Goal: Information Seeking & Learning: Learn about a topic

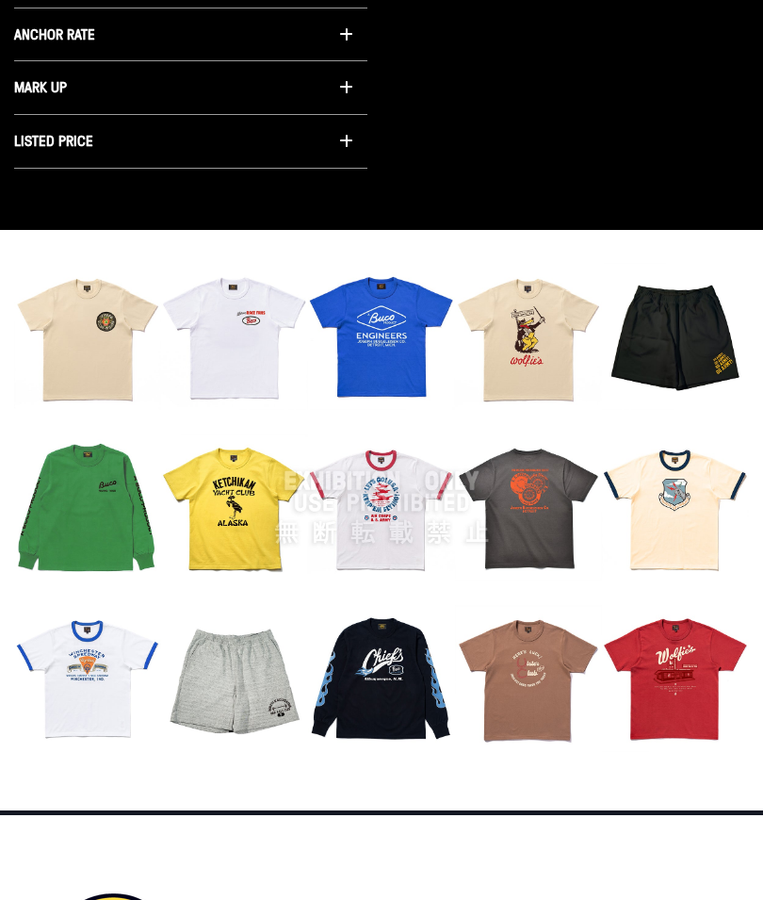
scroll to position [1852, 0]
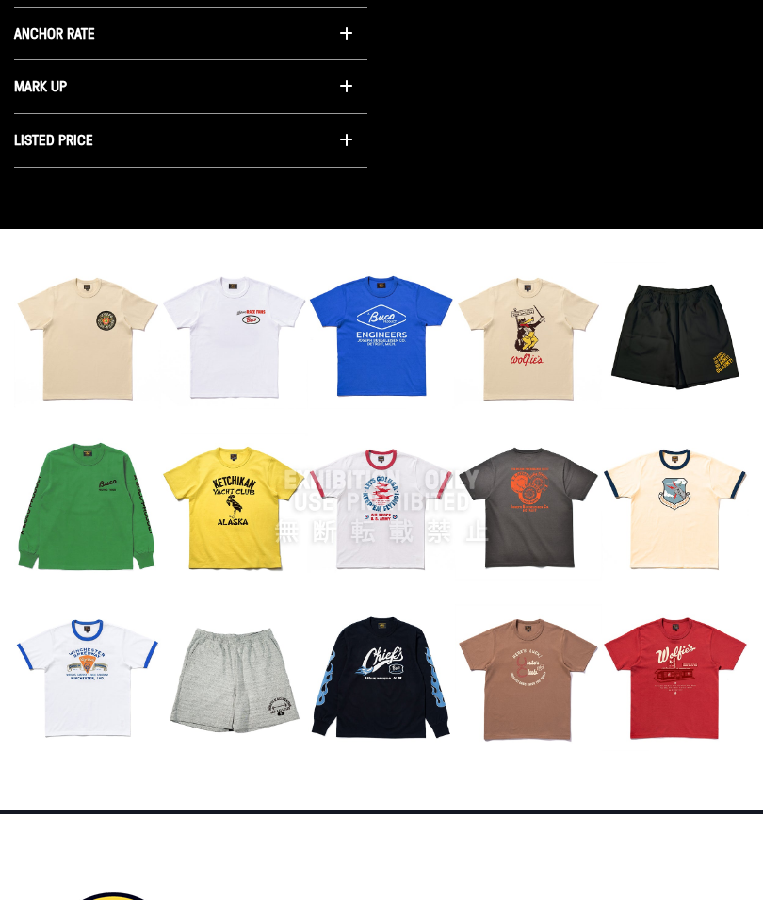
click at [103, 303] on div at bounding box center [381, 508] width 735 height 490
click at [386, 306] on div at bounding box center [381, 508] width 735 height 490
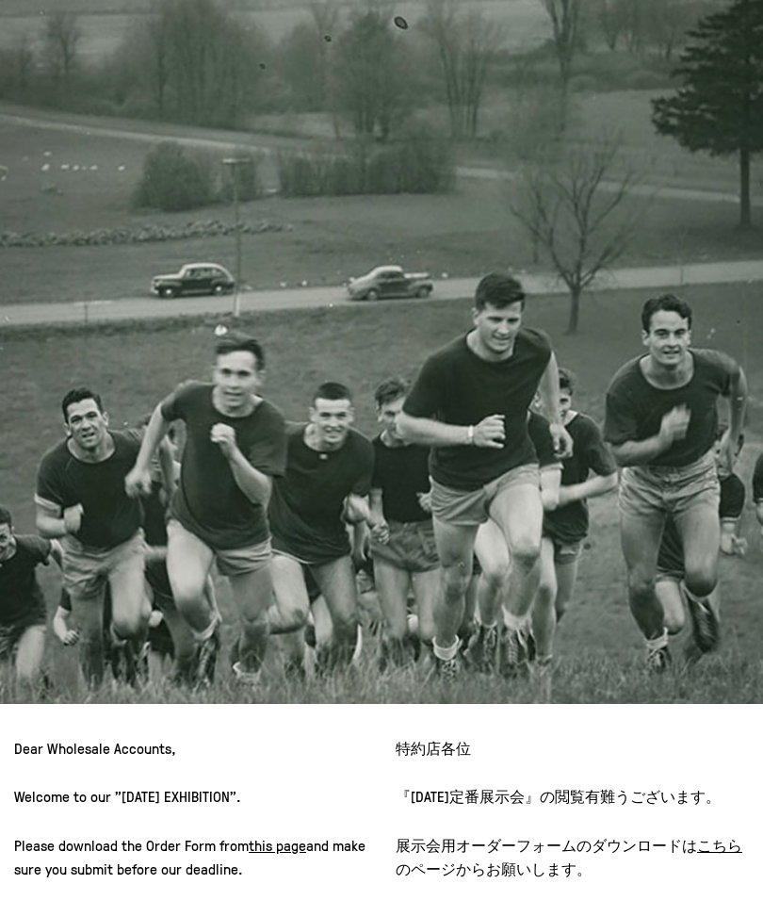
scroll to position [0, 0]
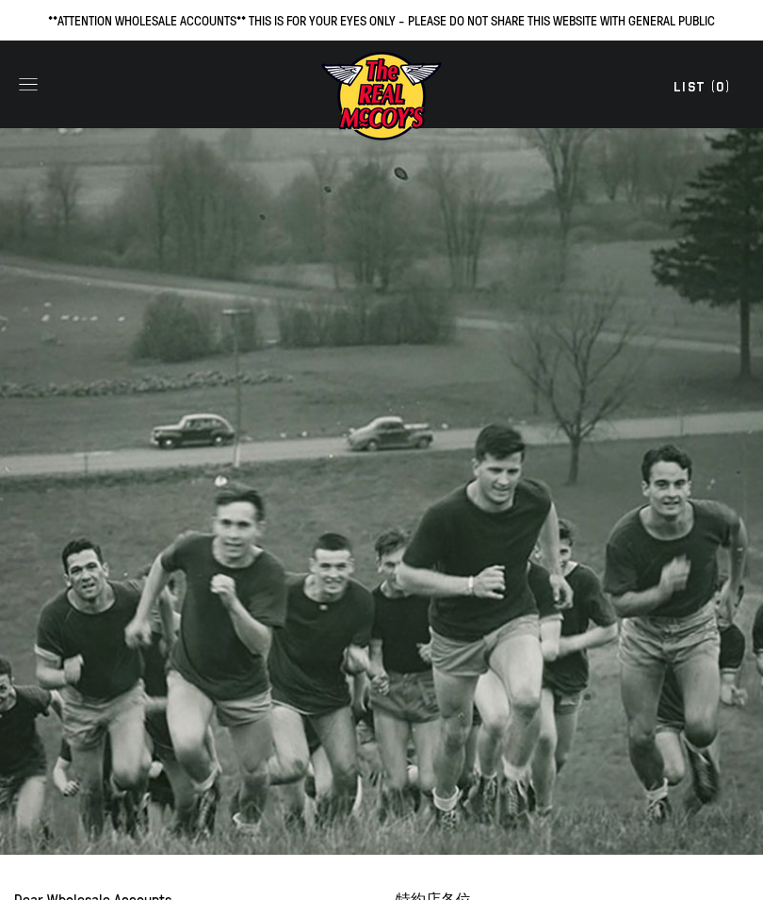
click at [391, 101] on img at bounding box center [381, 96] width 123 height 92
click at [41, 81] on icon "button" at bounding box center [28, 84] width 26 height 26
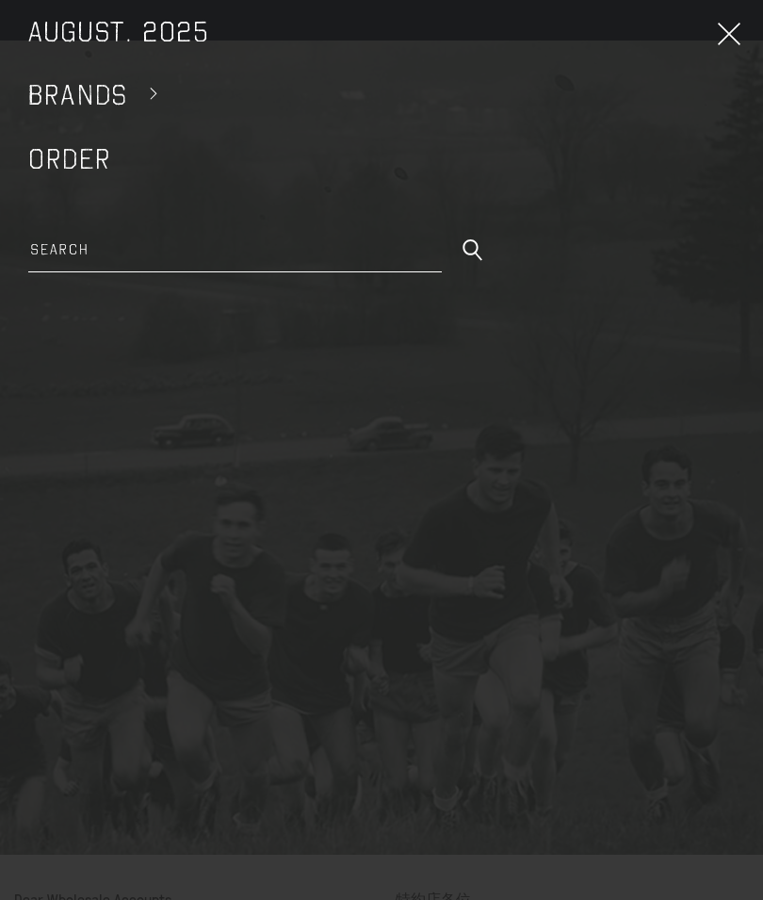
click at [727, 37] on icon at bounding box center [729, 34] width 23 height 23
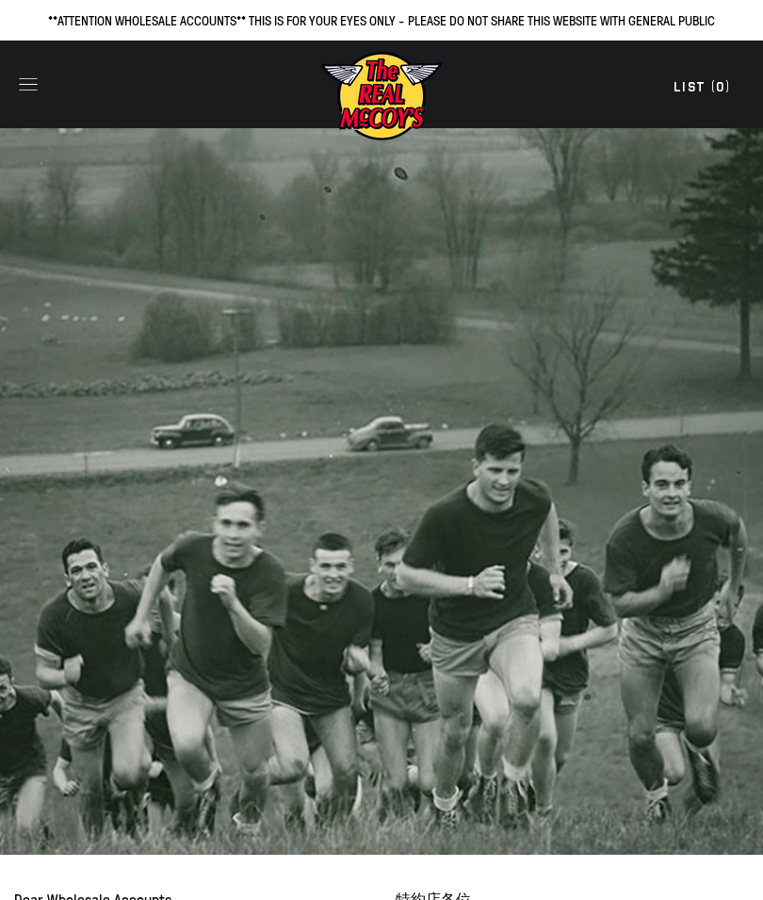
click at [373, 100] on img at bounding box center [381, 96] width 123 height 92
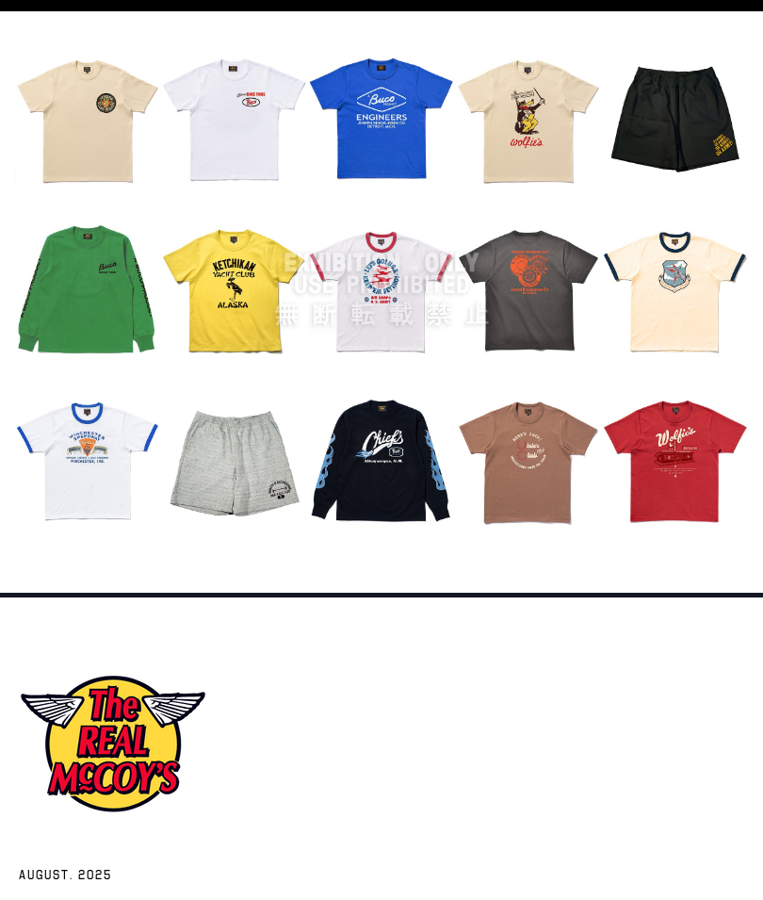
scroll to position [2238, 0]
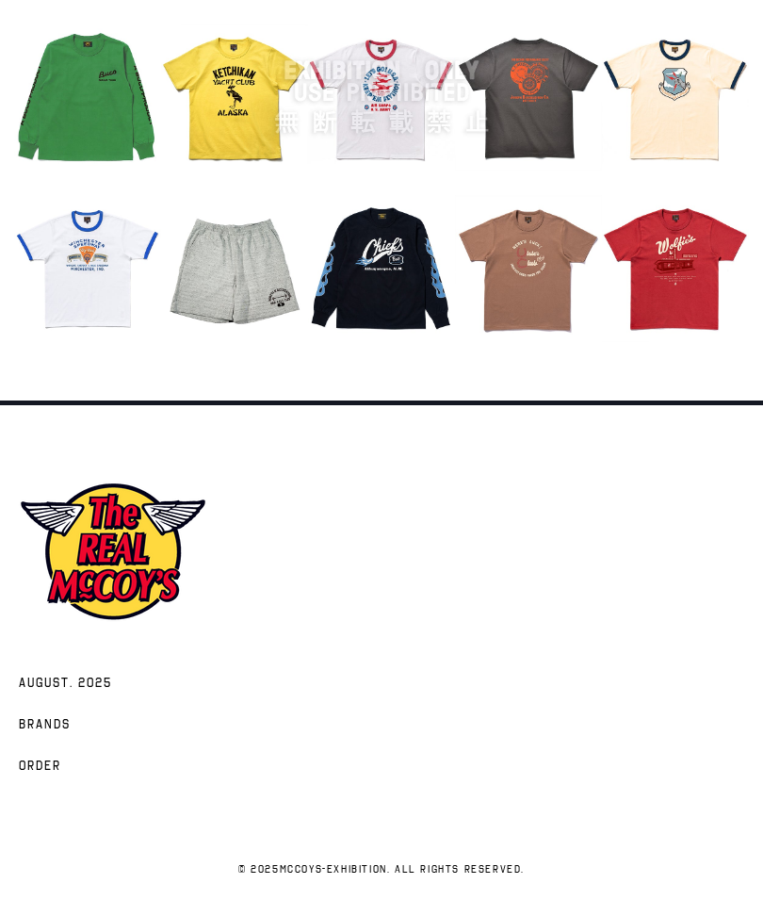
click at [58, 675] on span "AUGUST. 2025" at bounding box center [65, 684] width 93 height 19
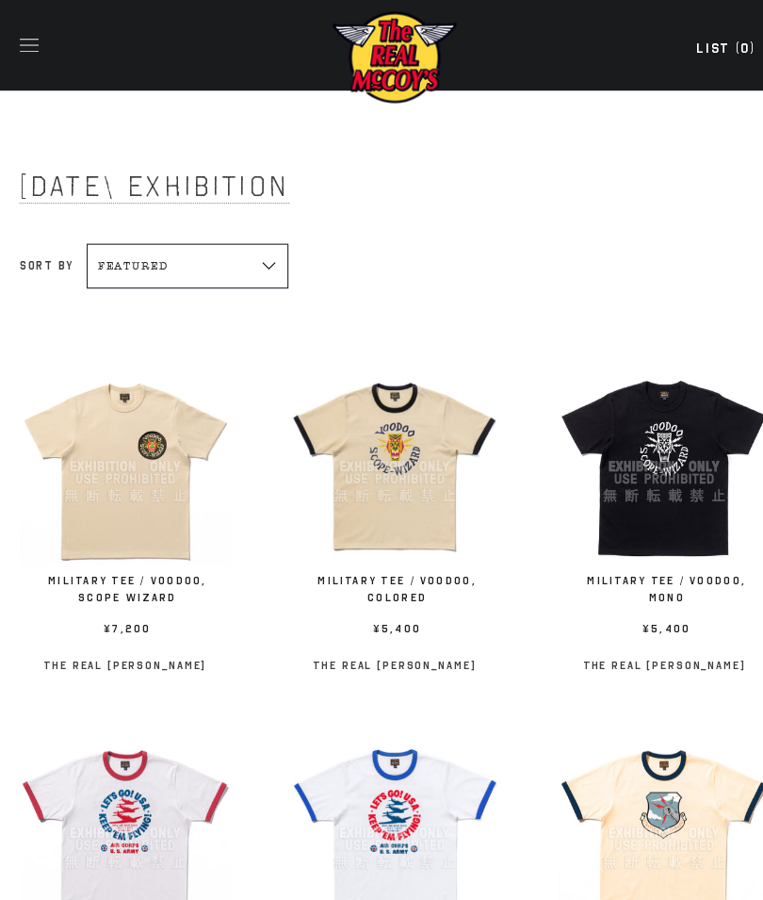
click at [127, 469] on div at bounding box center [121, 451] width 205 height 205
click at [164, 434] on div at bounding box center [121, 451] width 205 height 205
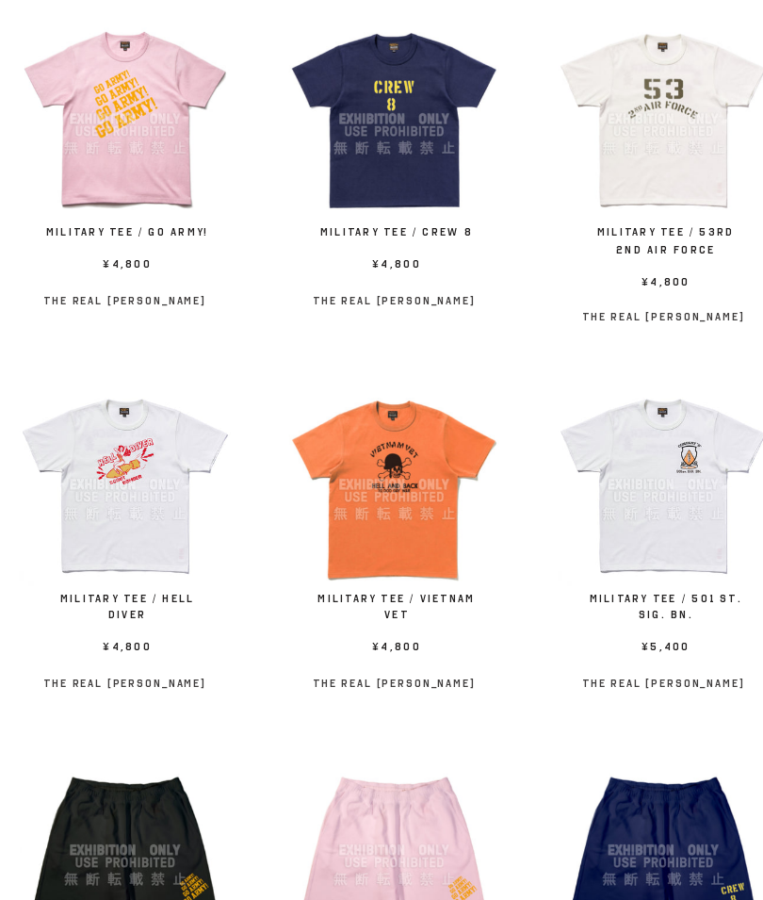
scroll to position [1372, 0]
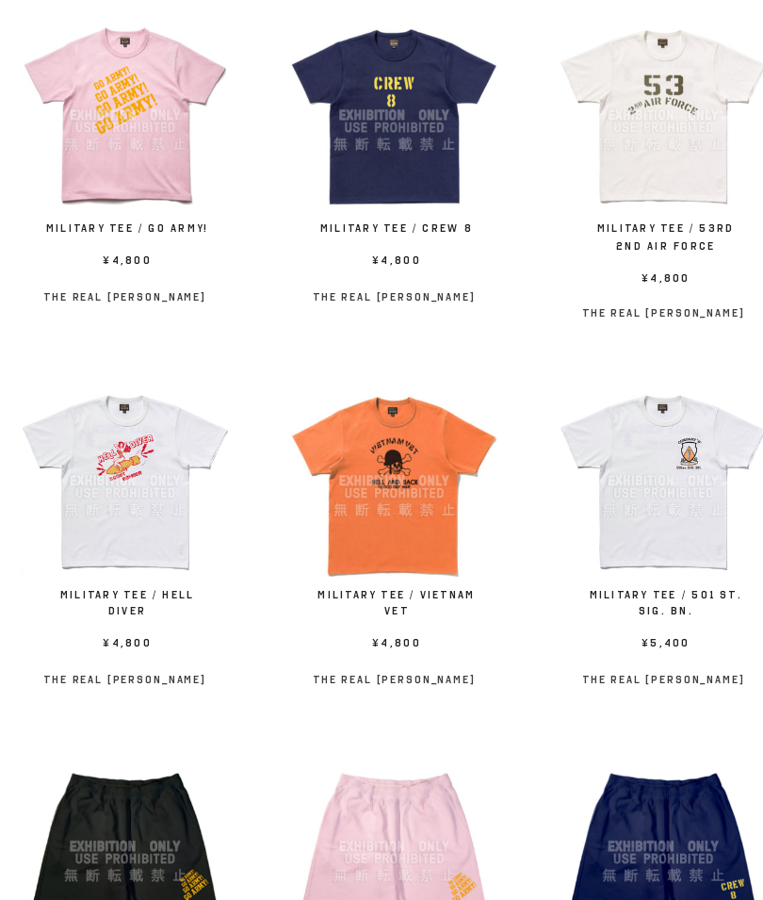
click at [649, 459] on div at bounding box center [642, 494] width 205 height 205
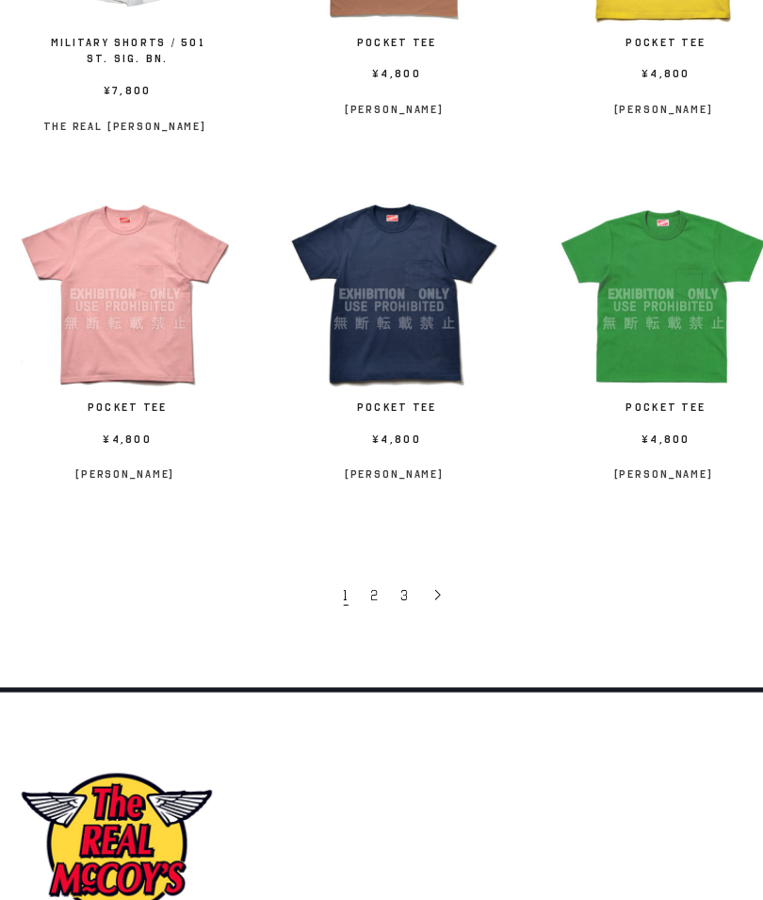
scroll to position [2620, 0]
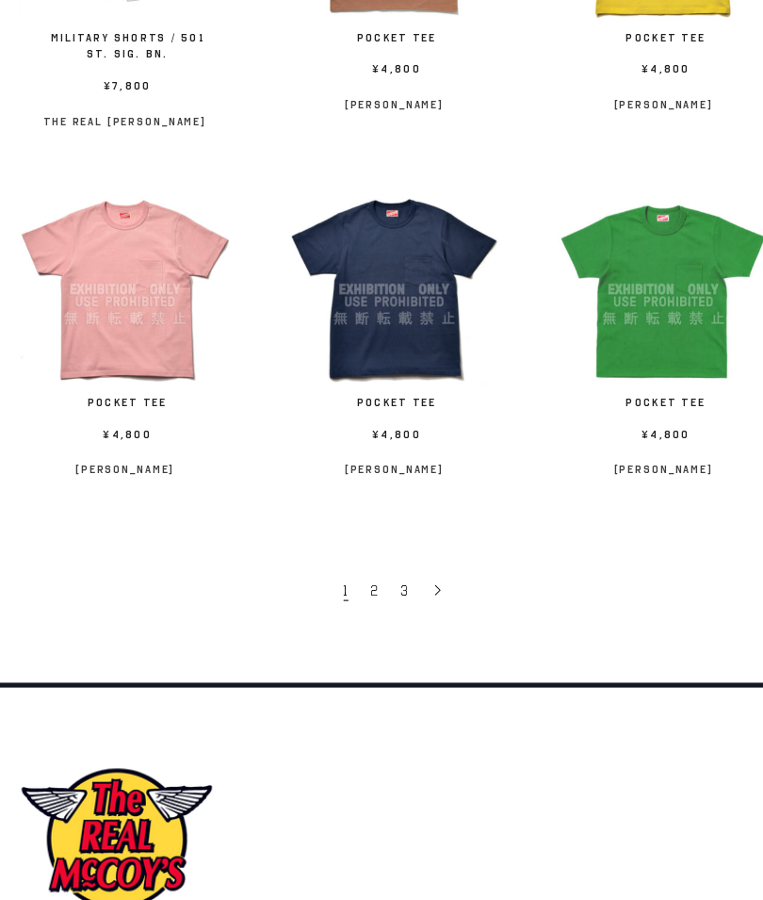
click at [369, 581] on link "2" at bounding box center [364, 600] width 29 height 38
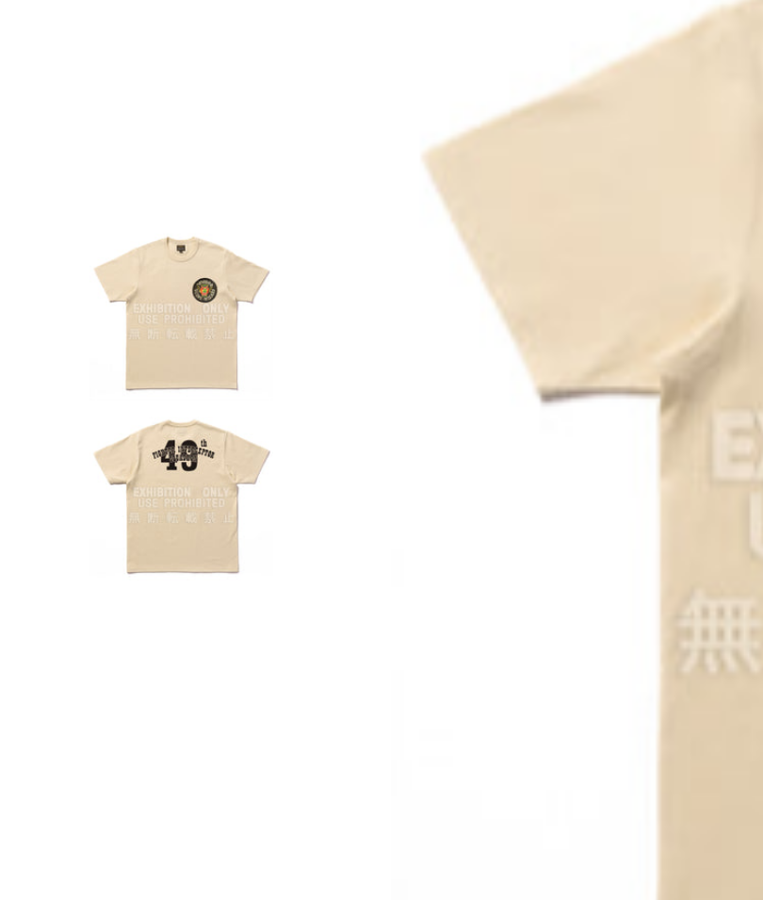
click at [40, 237] on div at bounding box center [37, 255] width 37 height 37
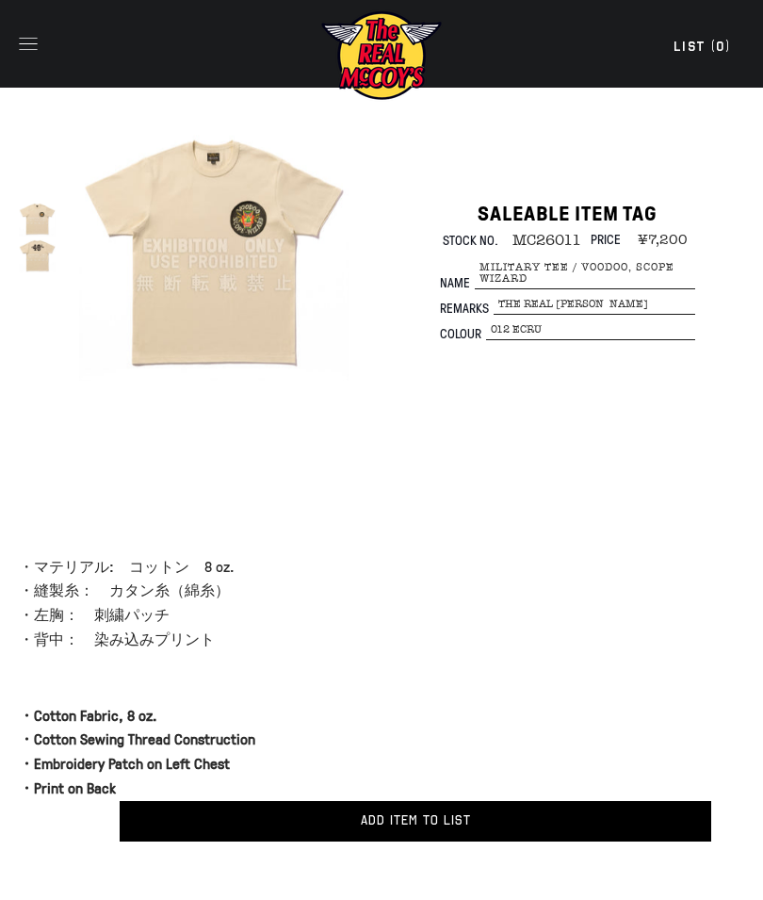
scroll to position [62, 81]
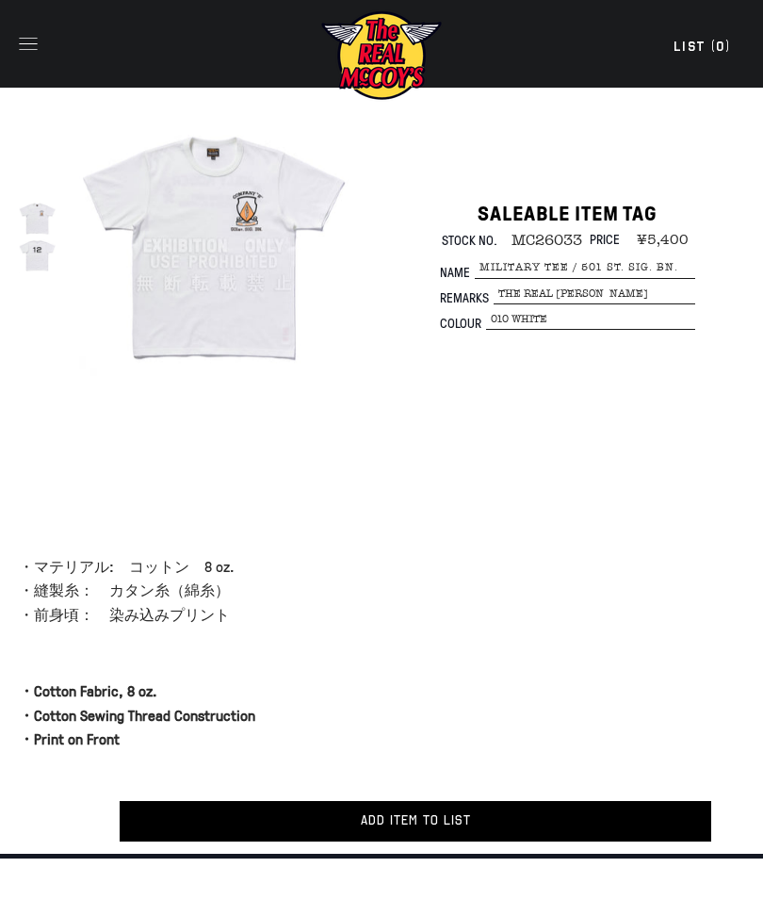
click at [53, 260] on div at bounding box center [37, 255] width 37 height 37
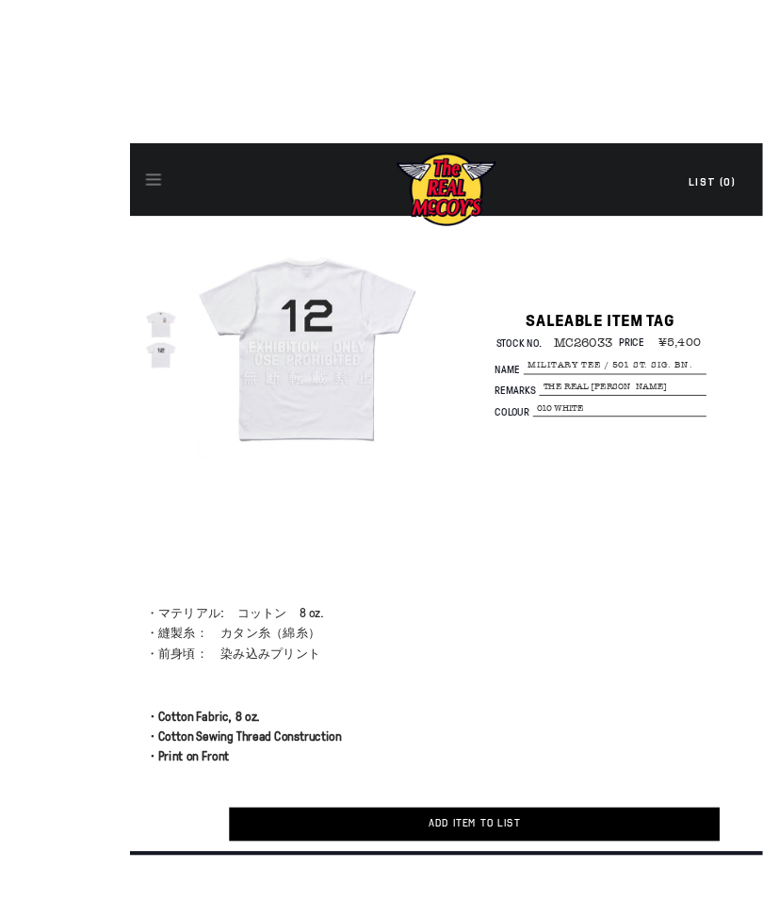
scroll to position [7, 0]
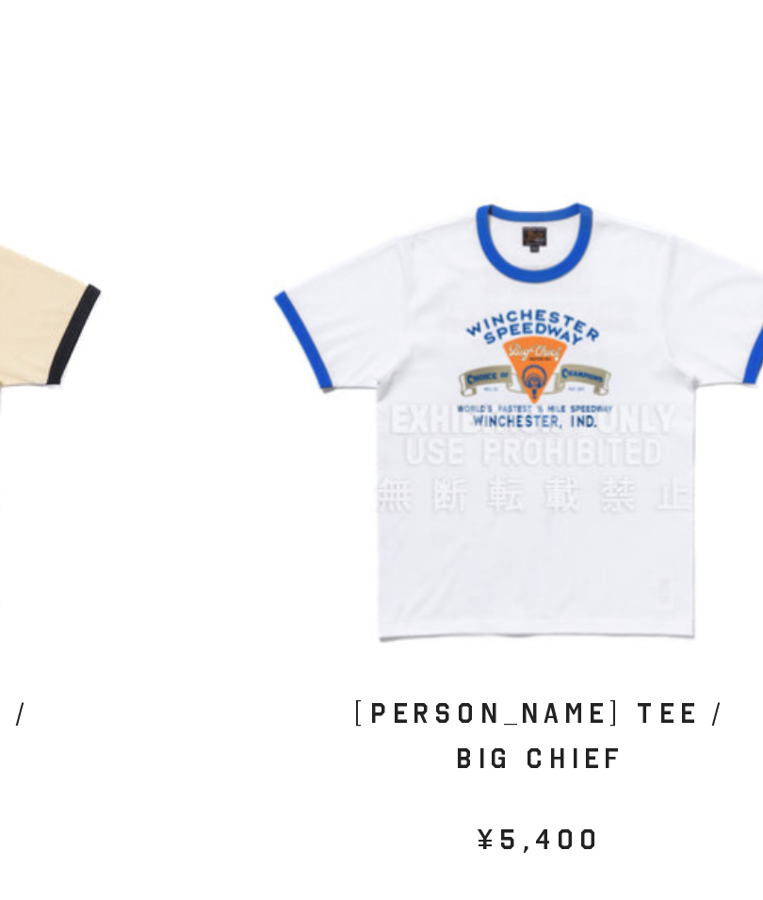
click at [280, 349] on div at bounding box center [382, 451] width 205 height 205
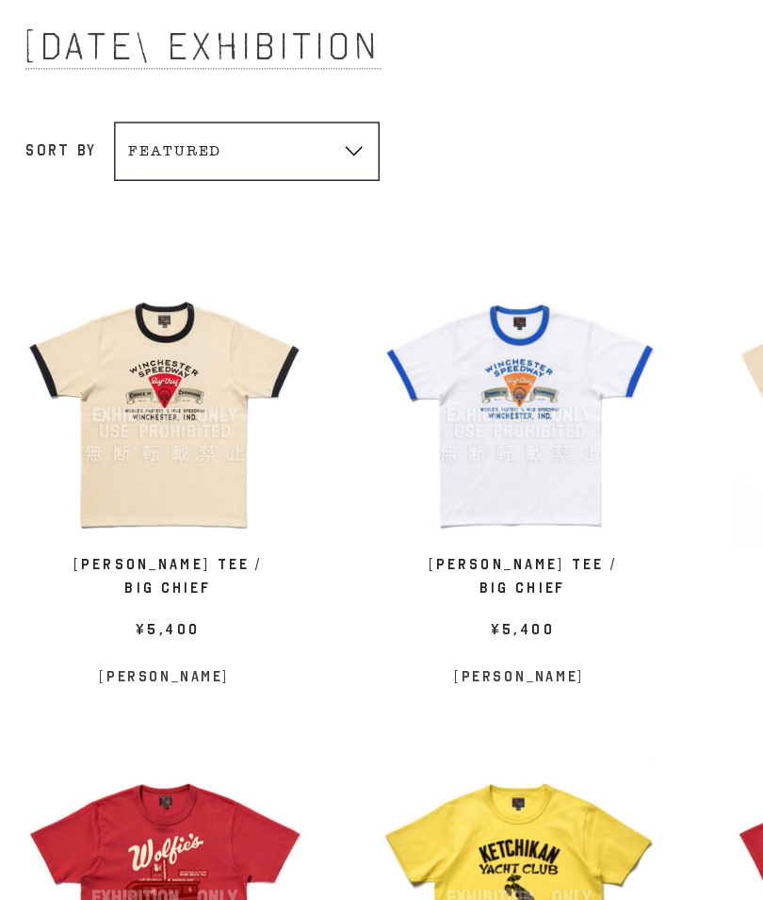
click at [444, 349] on div at bounding box center [382, 451] width 205 height 205
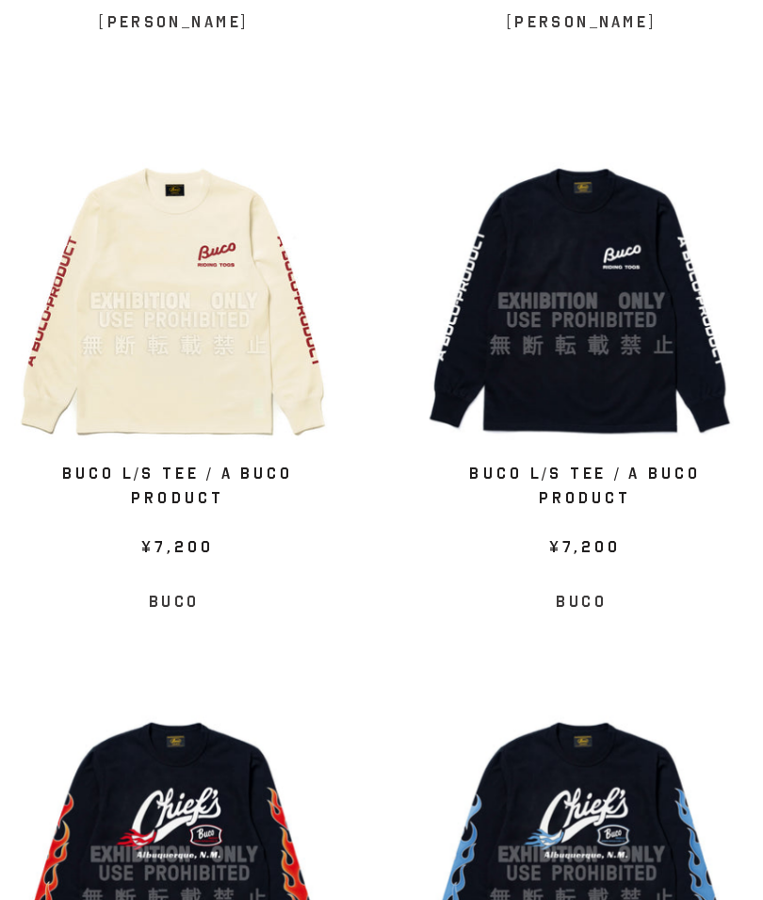
scroll to position [1730, 0]
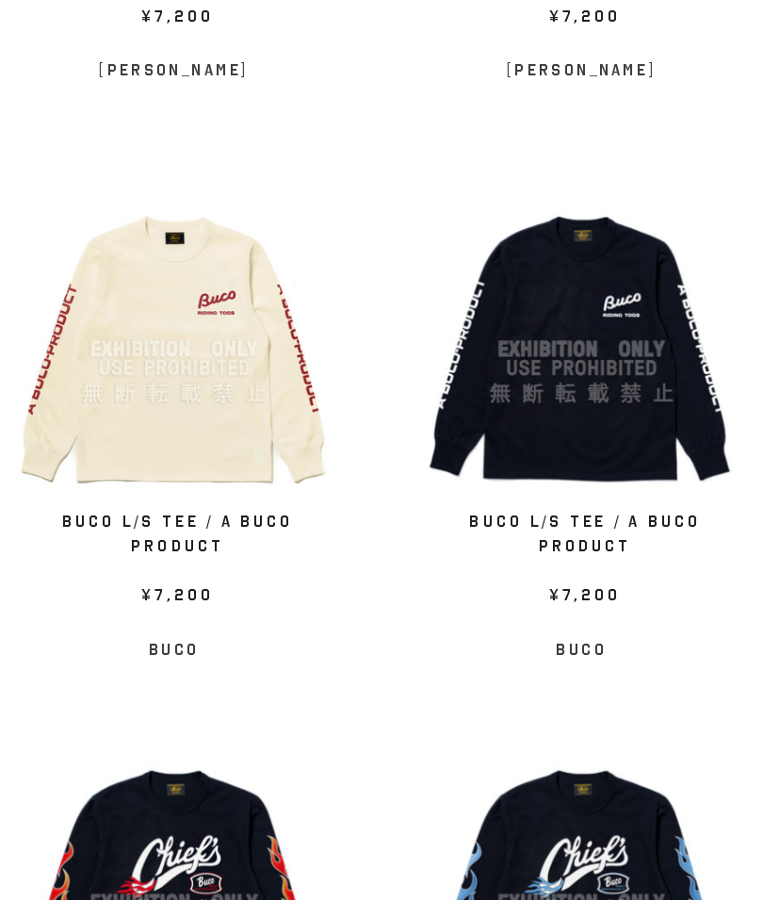
click at [132, 404] on div at bounding box center [121, 506] width 205 height 205
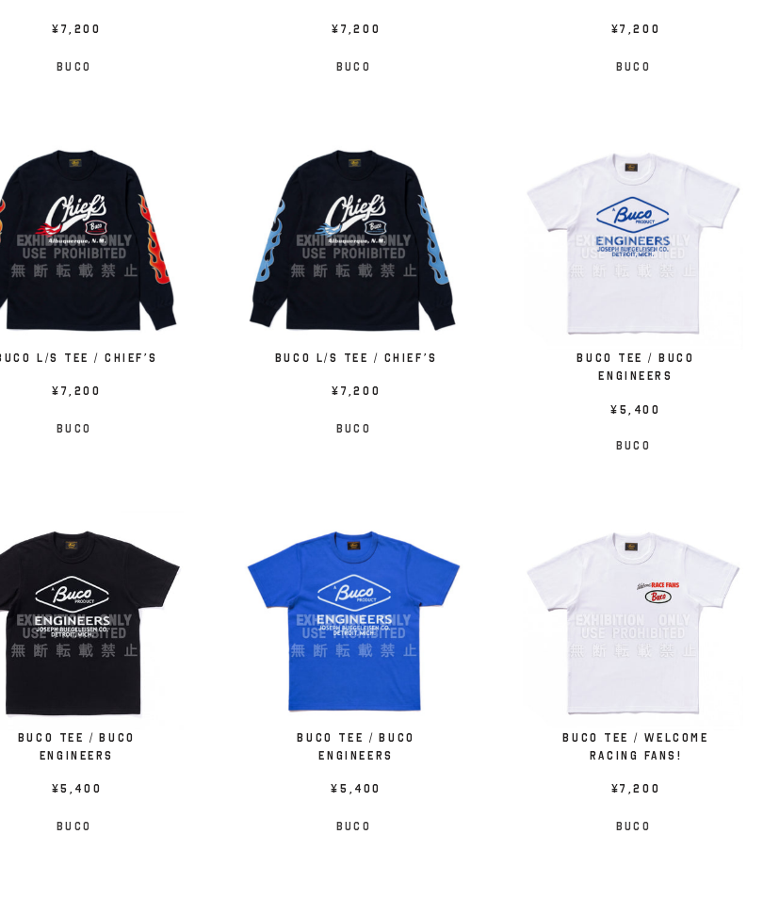
scroll to position [2305, 0]
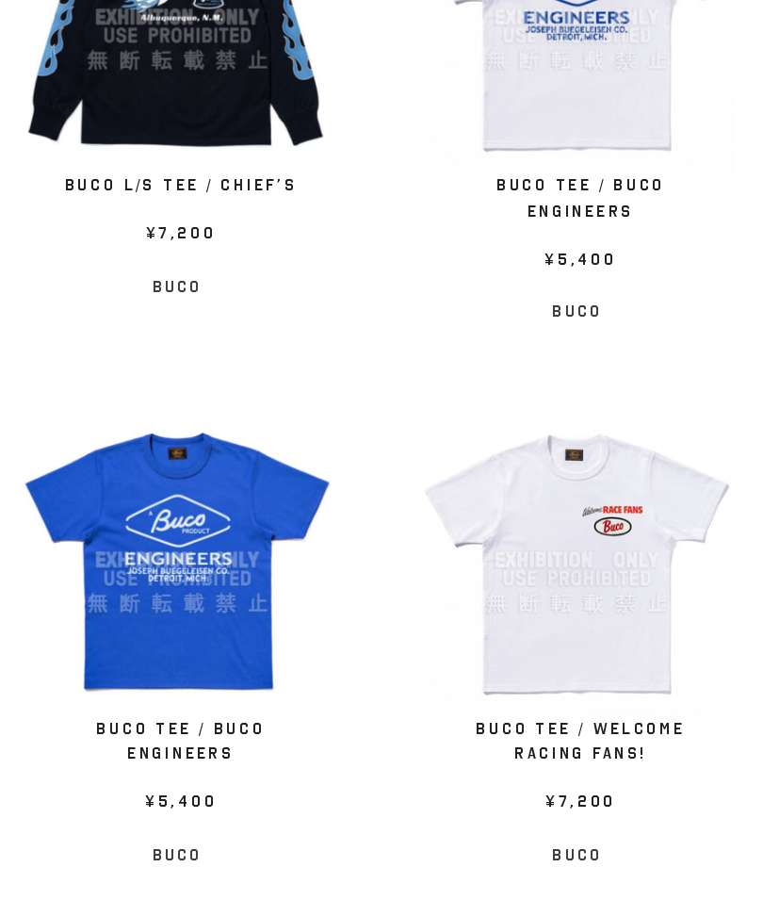
click at [540, 537] on div at bounding box center [642, 639] width 205 height 205
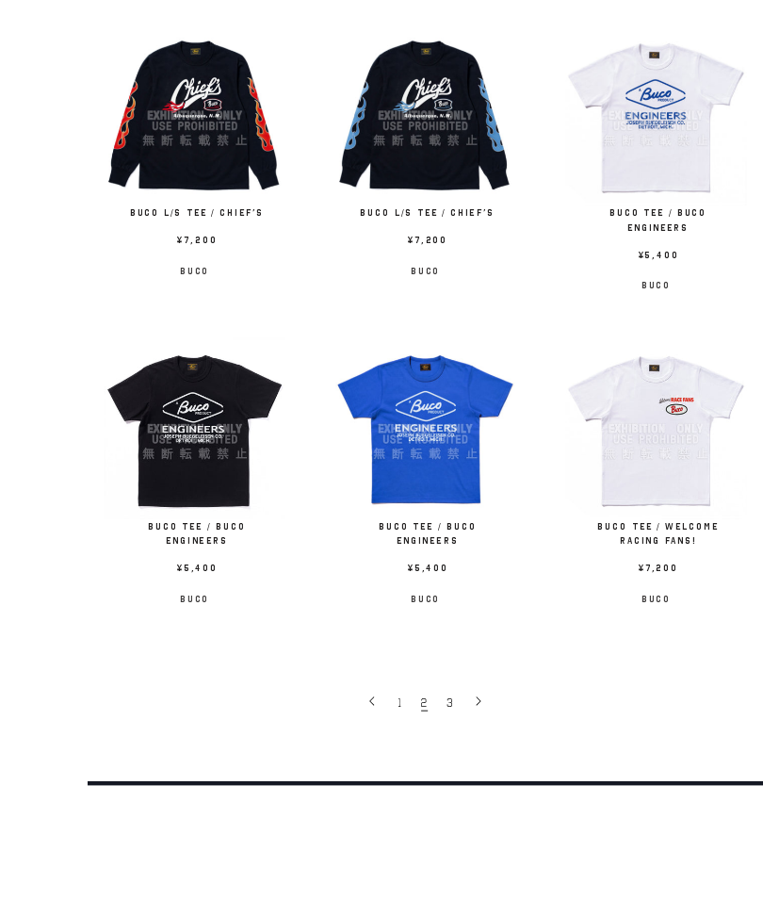
scroll to position [2575, 0]
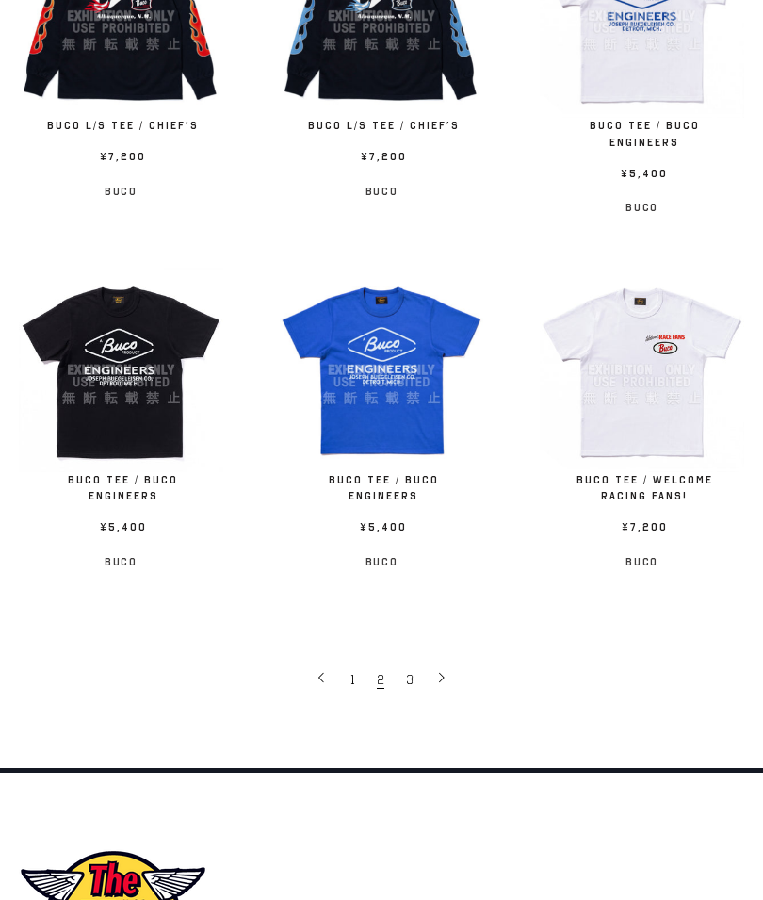
click at [402, 660] on link "3" at bounding box center [411, 679] width 29 height 38
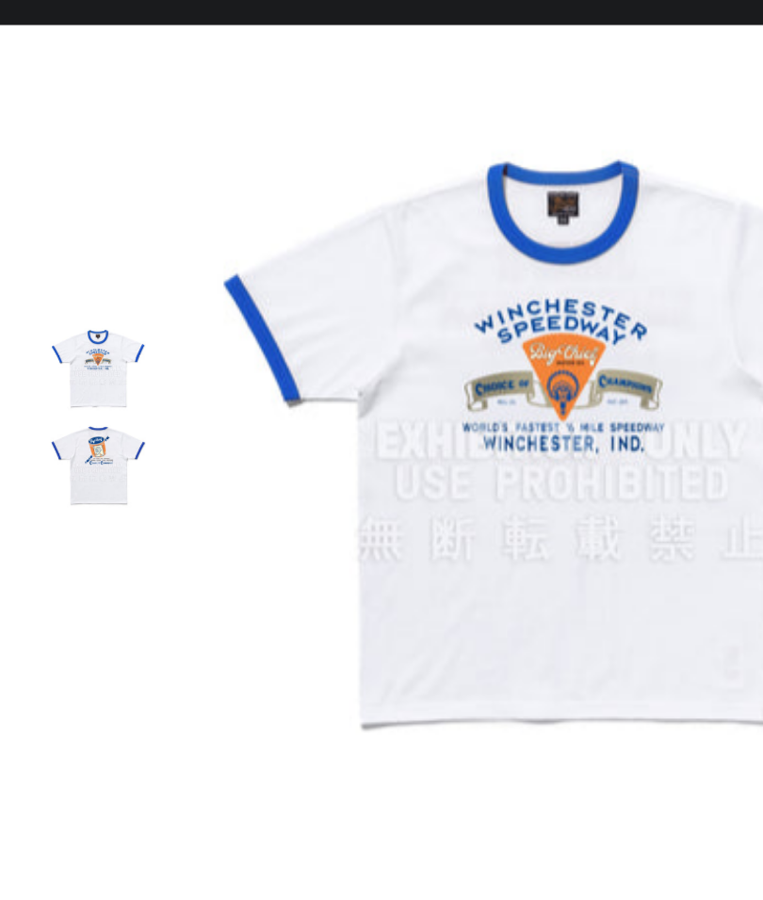
click at [42, 237] on div at bounding box center [37, 255] width 37 height 37
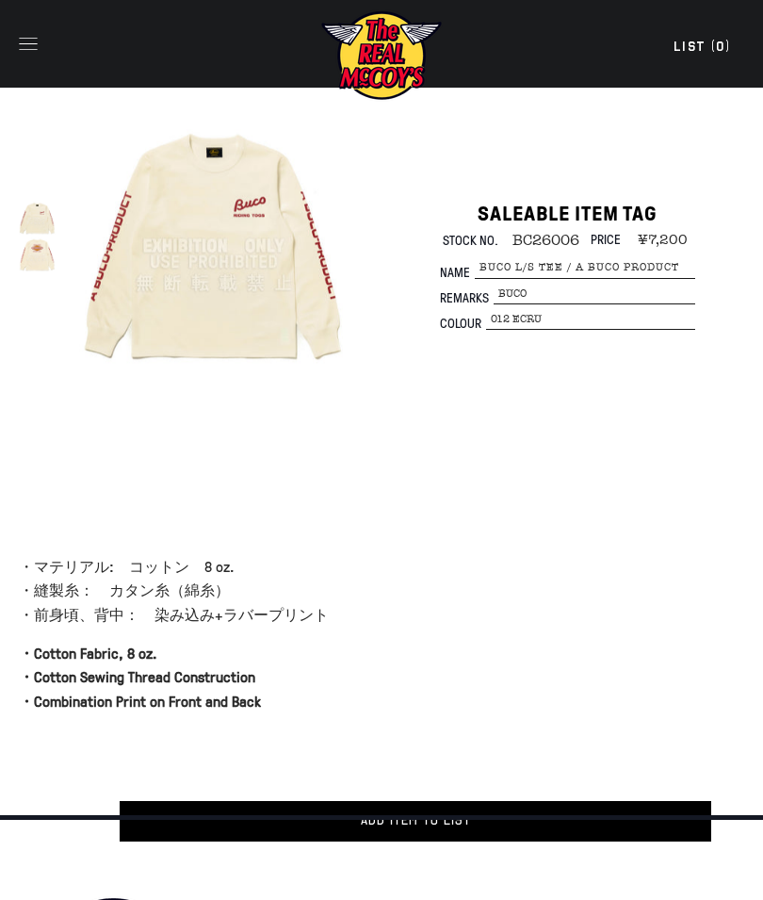
click at [50, 252] on div at bounding box center [37, 255] width 37 height 37
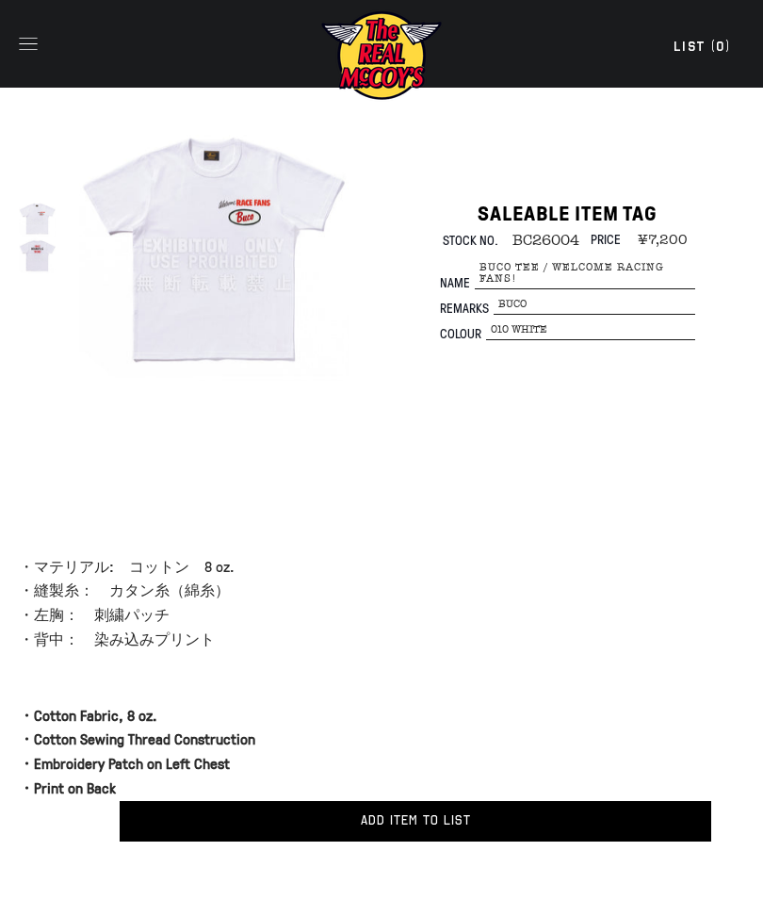
click at [52, 263] on div at bounding box center [37, 255] width 37 height 37
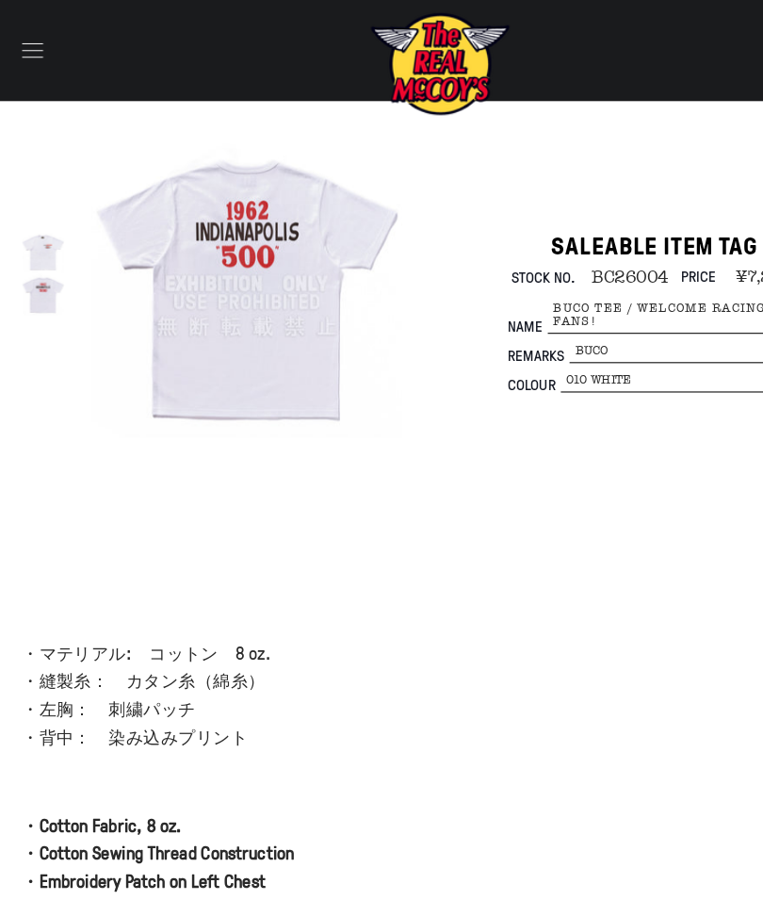
click at [52, 225] on div at bounding box center [37, 218] width 37 height 37
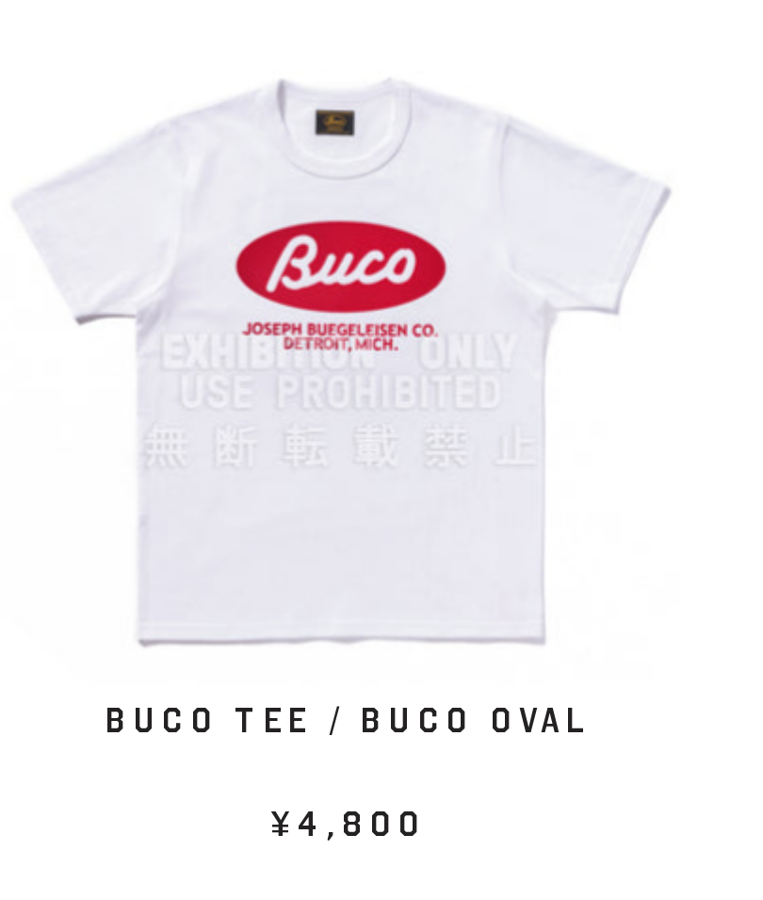
click at [280, 349] on div at bounding box center [382, 451] width 205 height 205
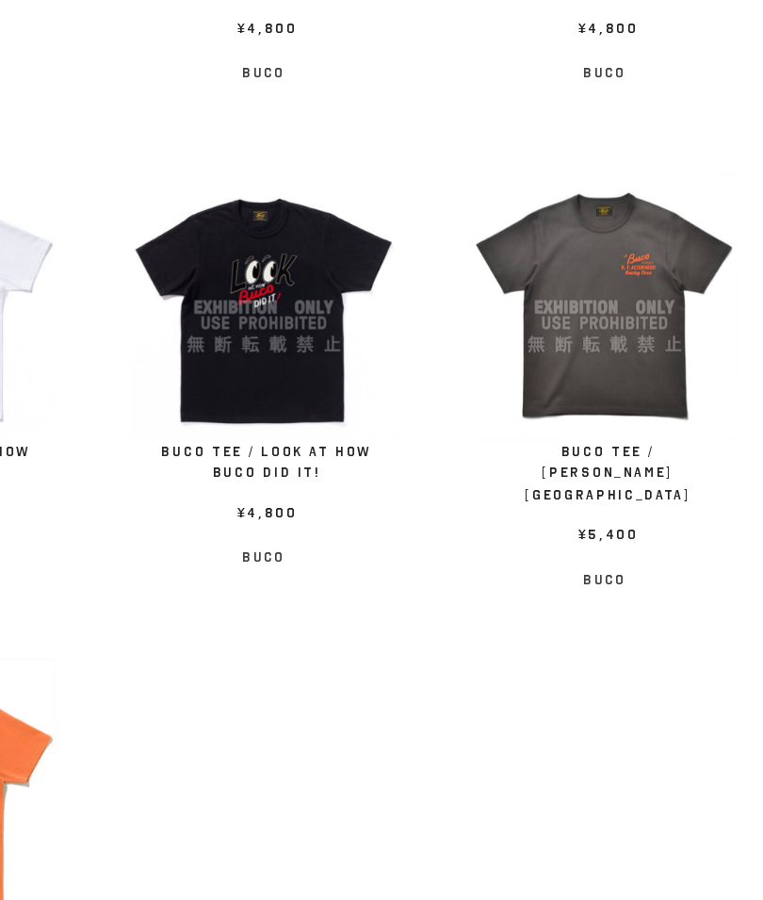
scroll to position [367, 0]
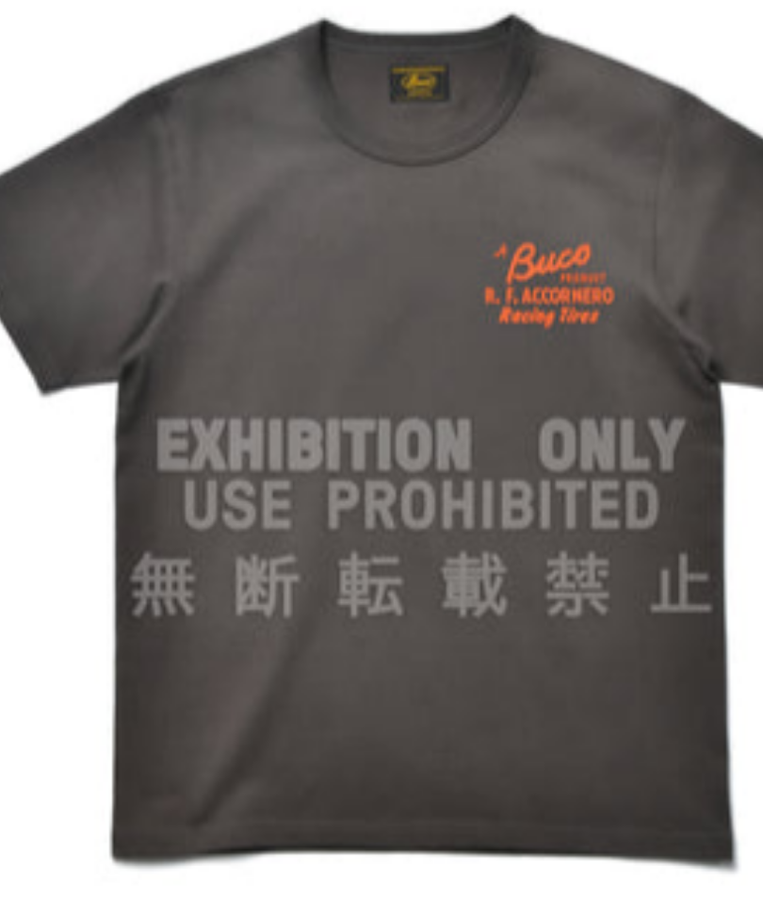
click at [540, 336] on div at bounding box center [642, 438] width 205 height 205
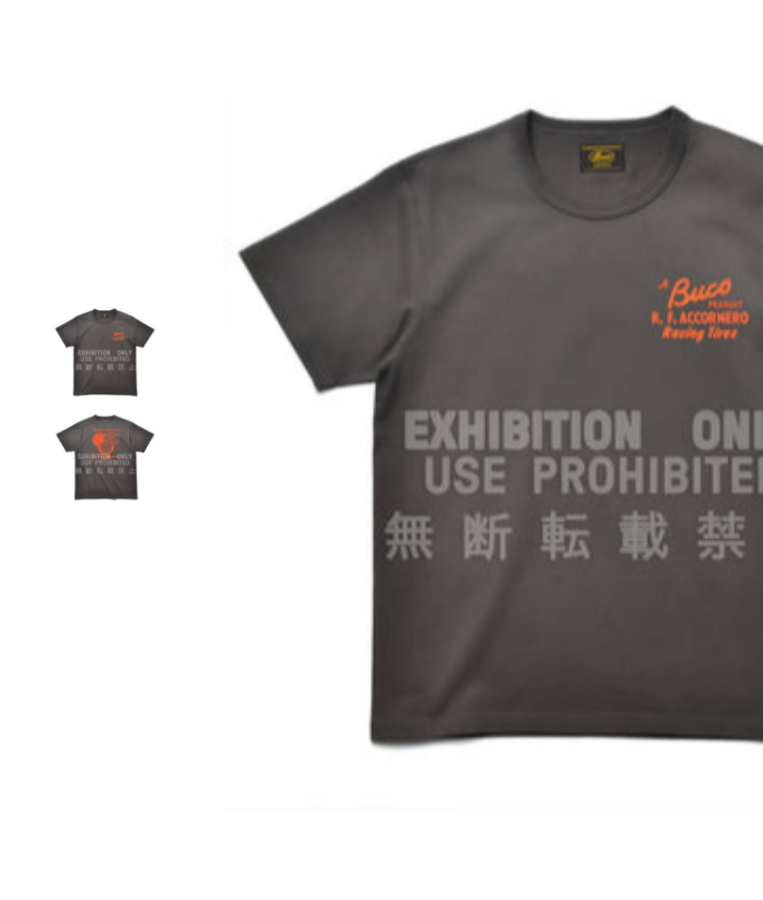
click at [41, 237] on div at bounding box center [37, 255] width 37 height 37
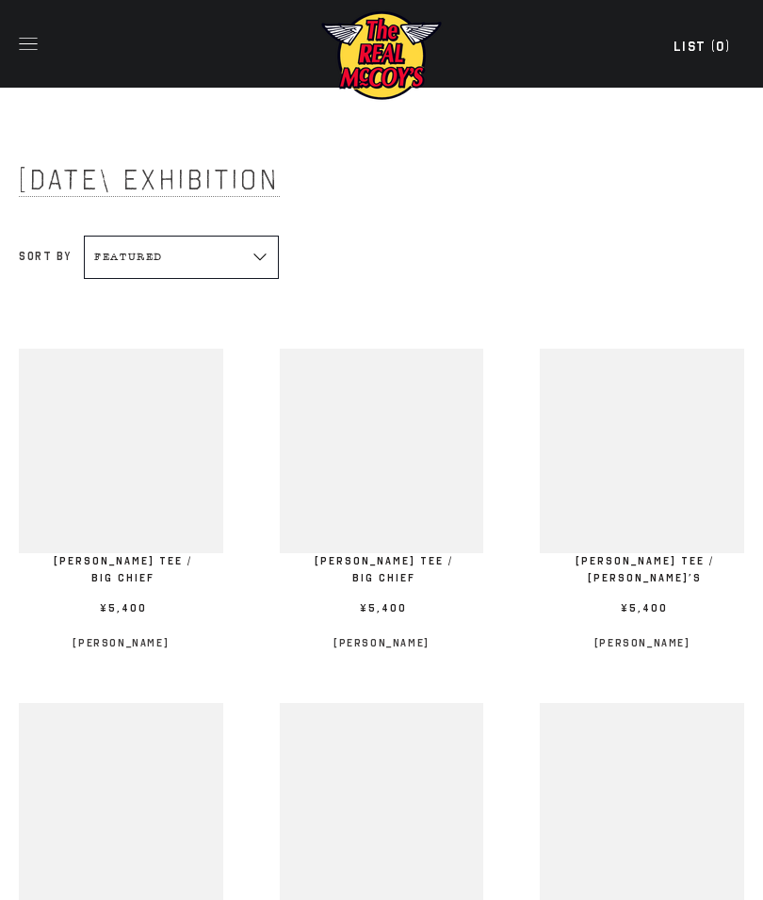
scroll to position [2575, 0]
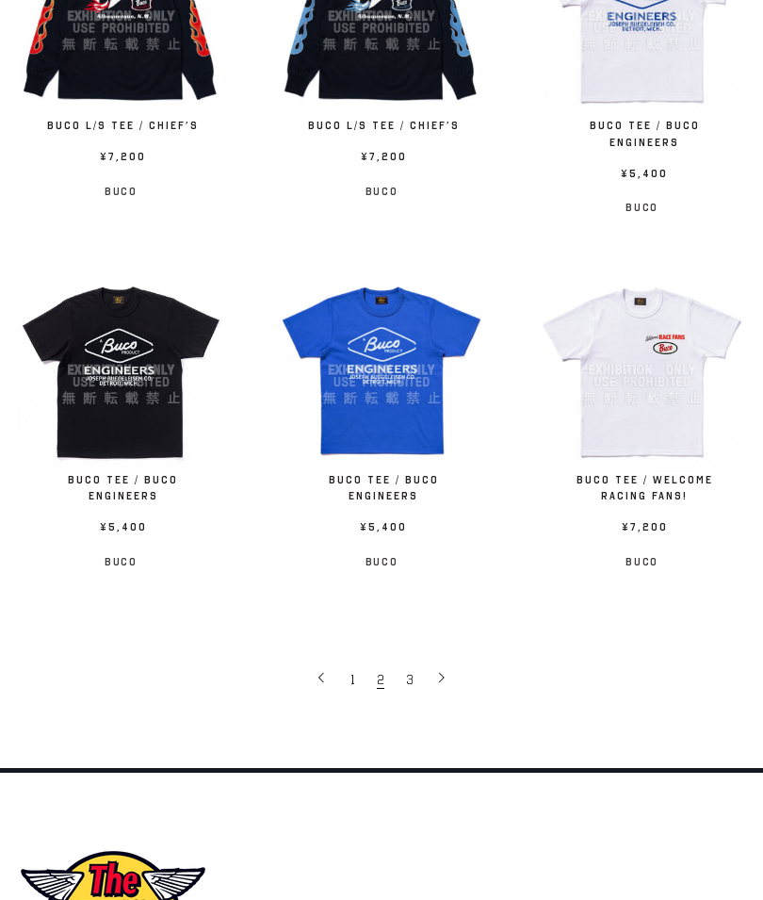
click at [419, 660] on link "3" at bounding box center [411, 679] width 29 height 38
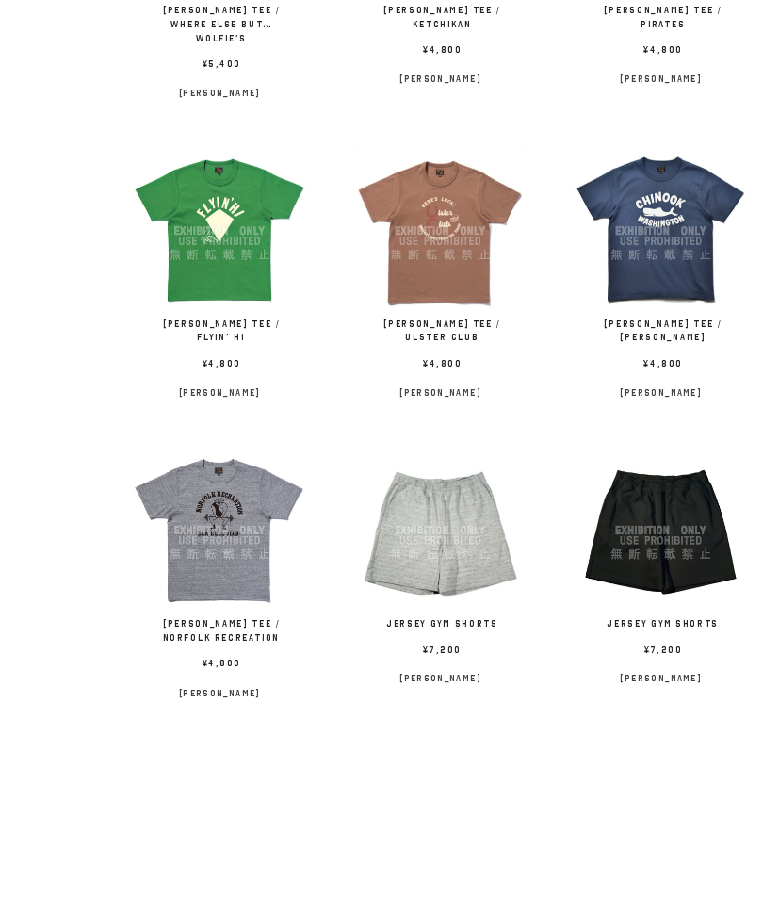
scroll to position [1154, 0]
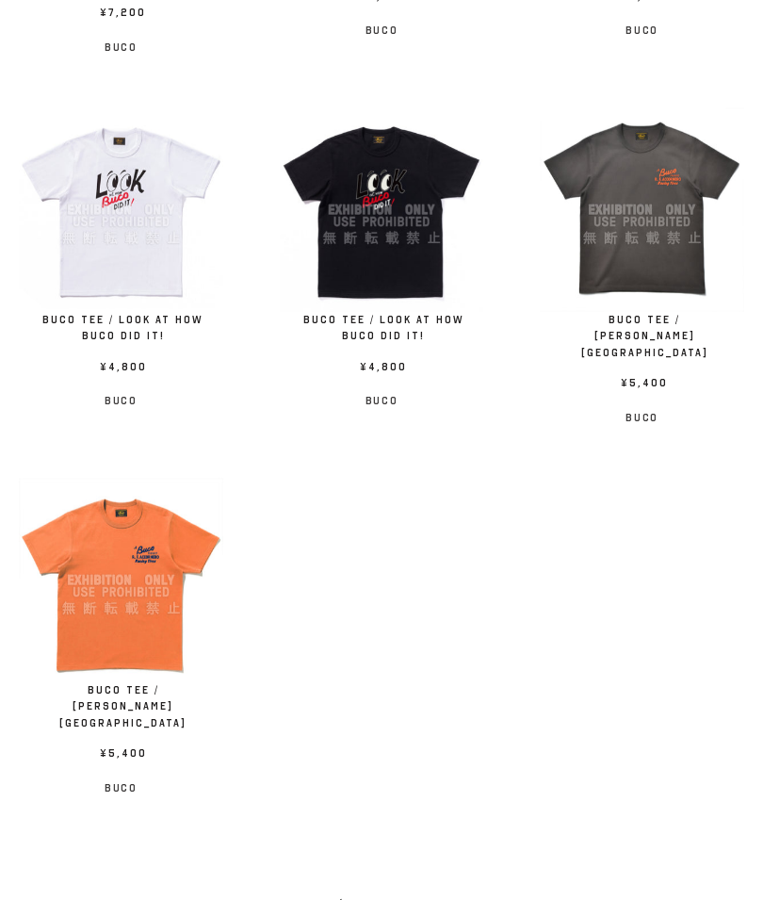
scroll to position [612, 0]
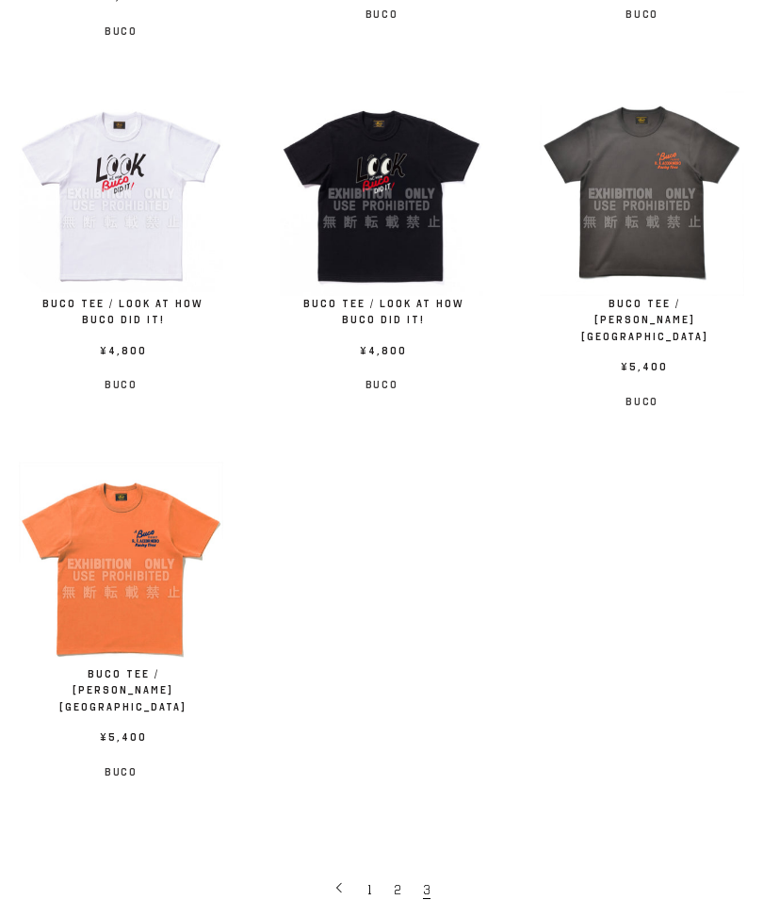
click at [142, 547] on div at bounding box center [121, 564] width 205 height 205
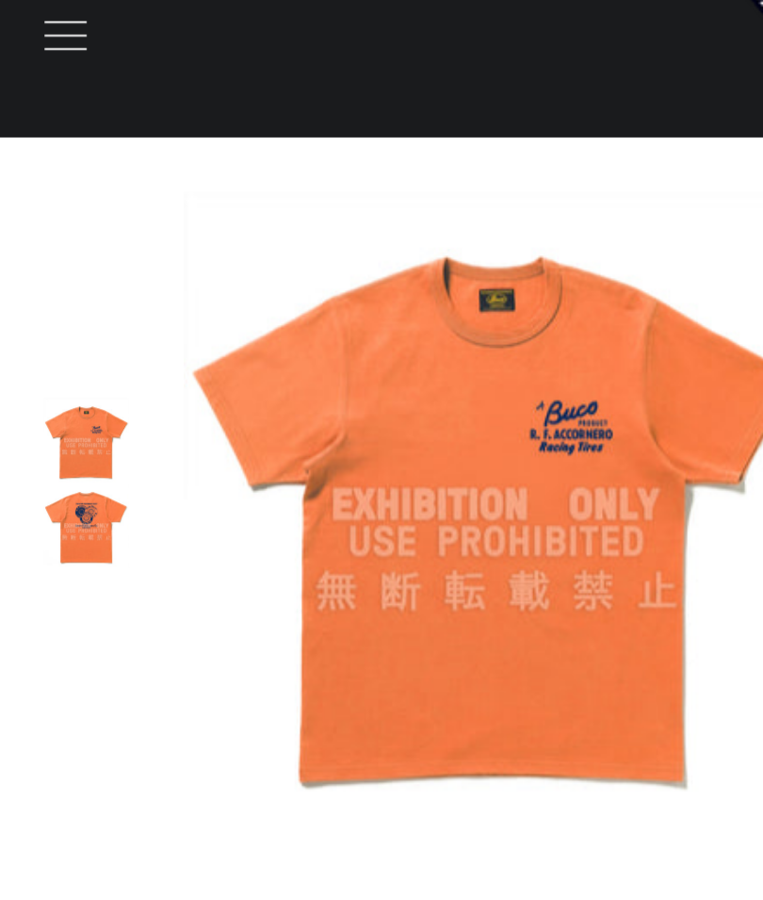
click at [38, 237] on div at bounding box center [37, 255] width 37 height 37
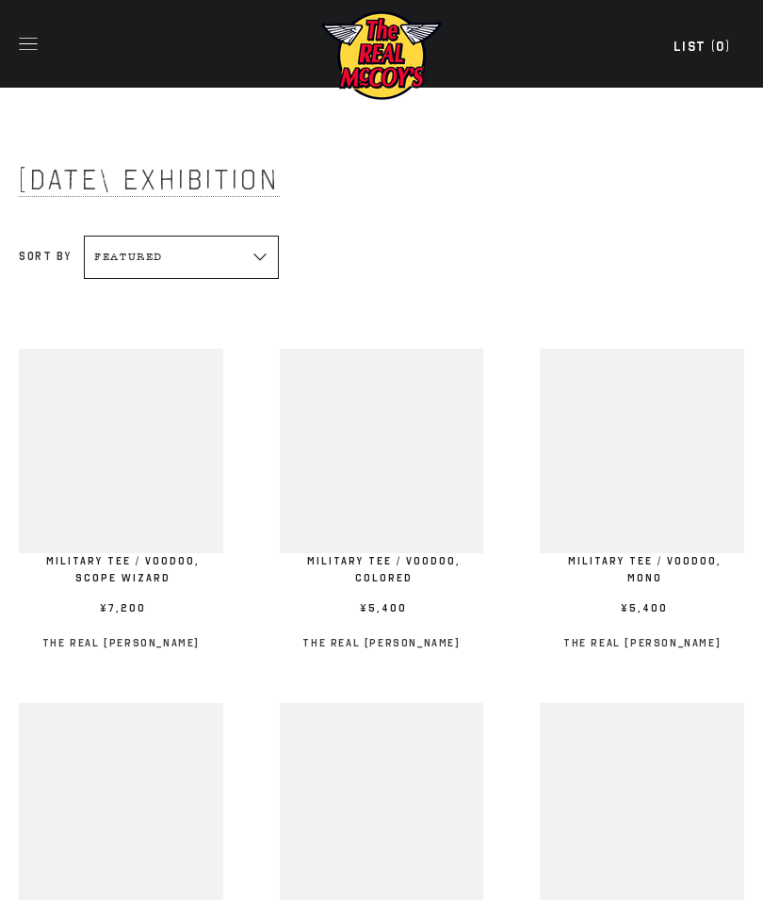
scroll to position [2649, 0]
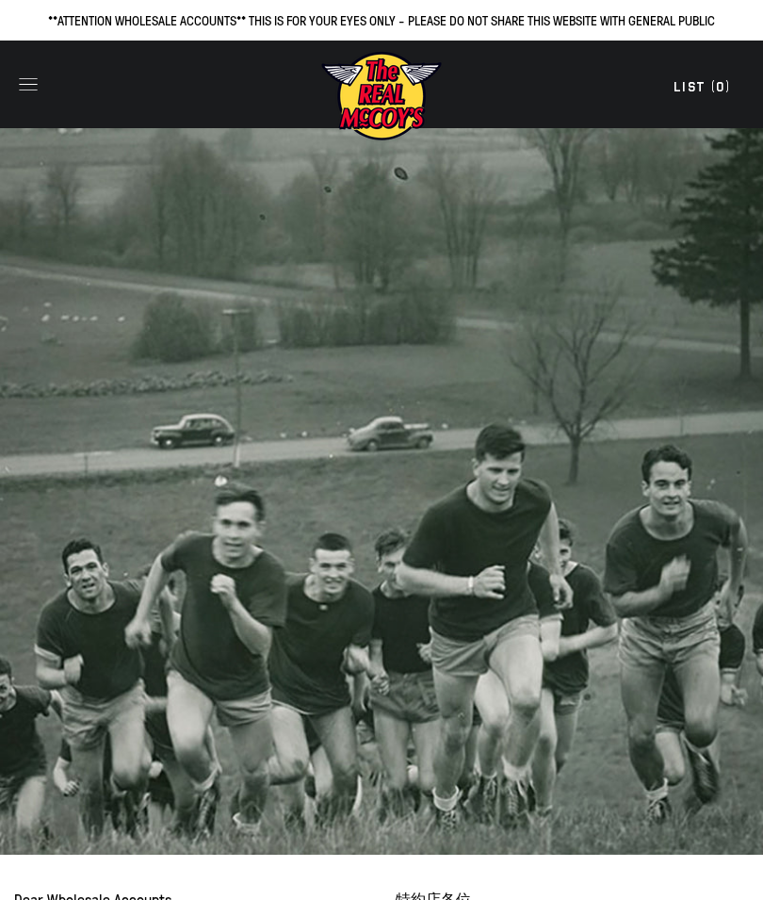
scroll to position [1229, 0]
